Goal: Information Seeking & Learning: Learn about a topic

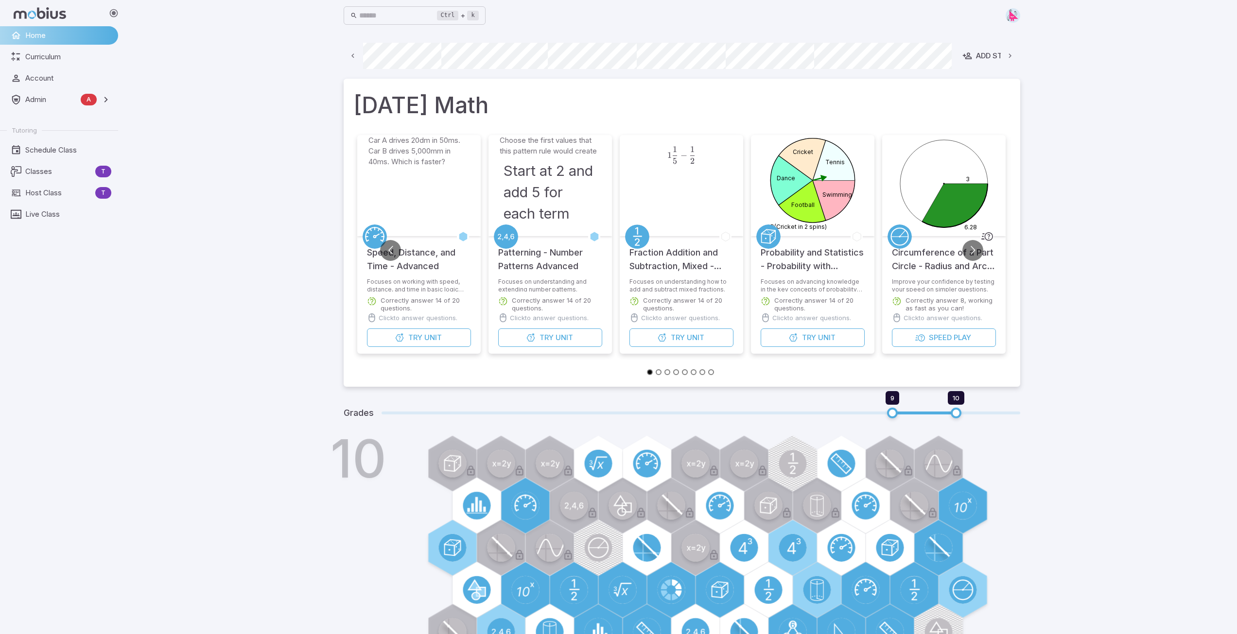
click at [352, 58] on icon at bounding box center [353, 56] width 9 height 9
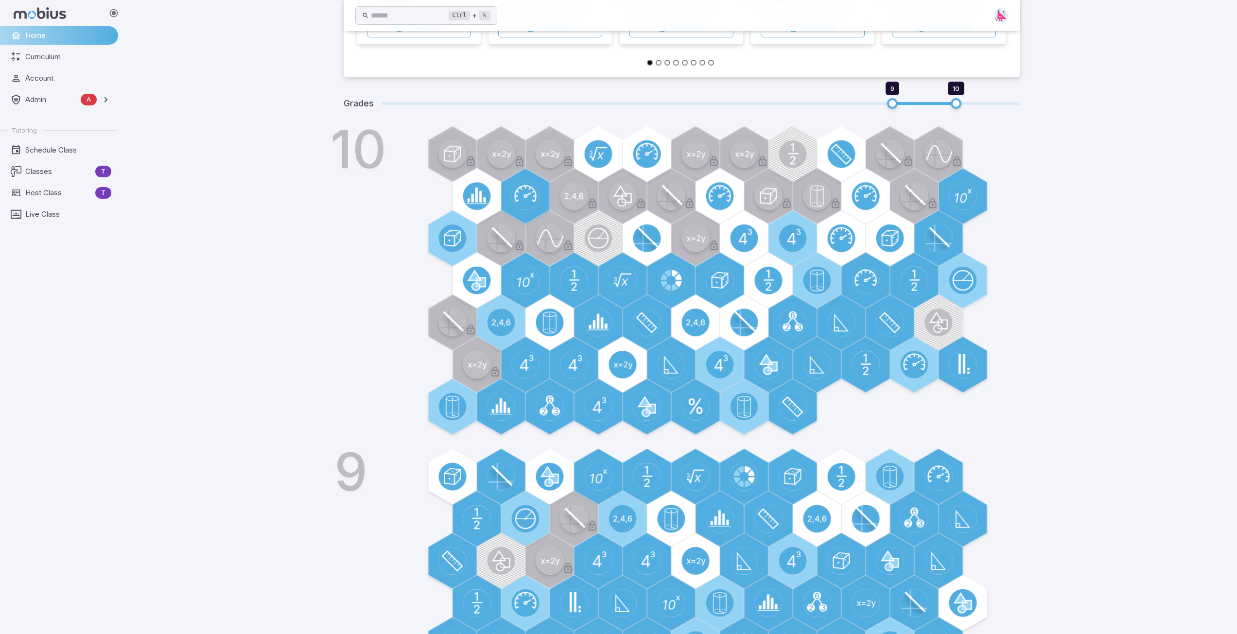
scroll to position [292, 0]
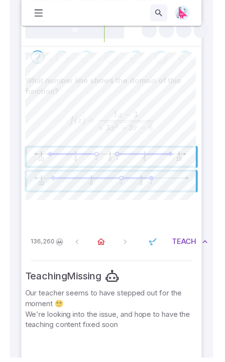
scroll to position [316, 0]
